Goal: Transaction & Acquisition: Register for event/course

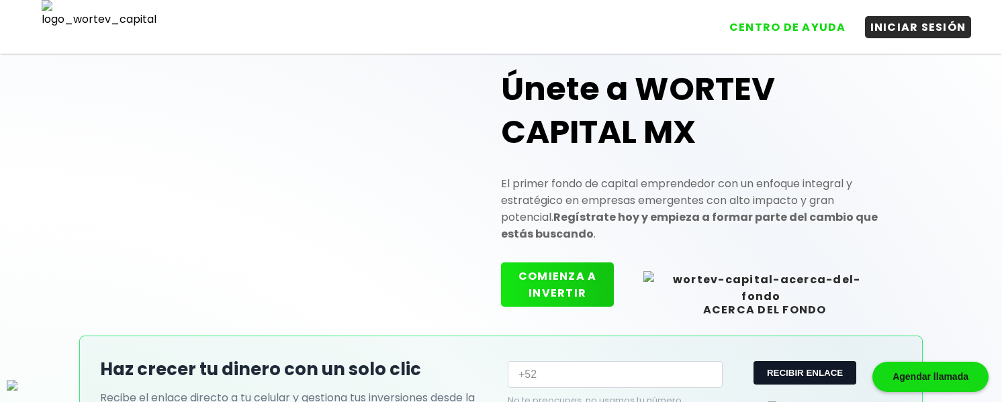
click at [846, 154] on h1 "Únete a WORTEV CAPITAL MX" at bounding box center [701, 111] width 401 height 86
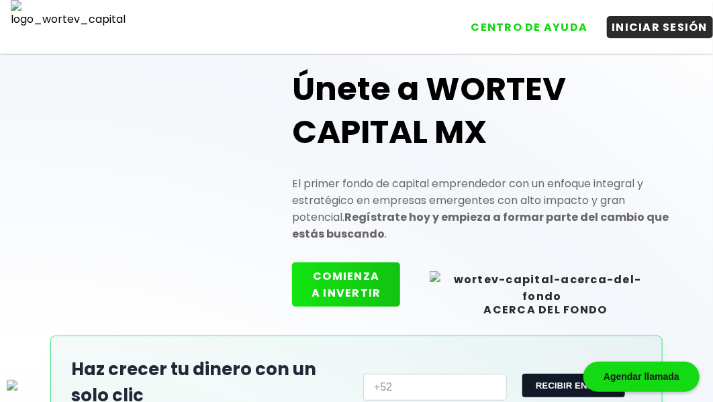
click at [651, 33] on button "INICIAR SESIÓN" at bounding box center [660, 27] width 107 height 22
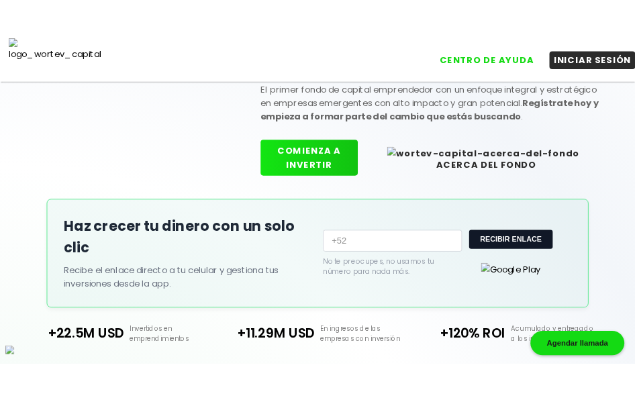
scroll to position [146, 0]
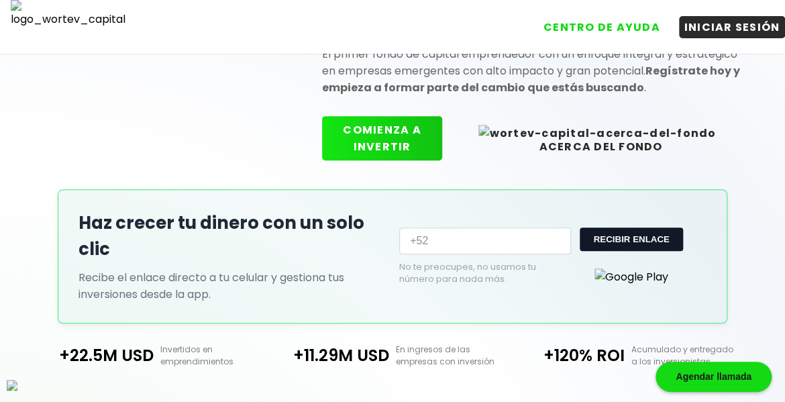
click at [432, 138] on button "COMIENZA A INVERTIR" at bounding box center [382, 138] width 120 height 44
